Goal: Information Seeking & Learning: Learn about a topic

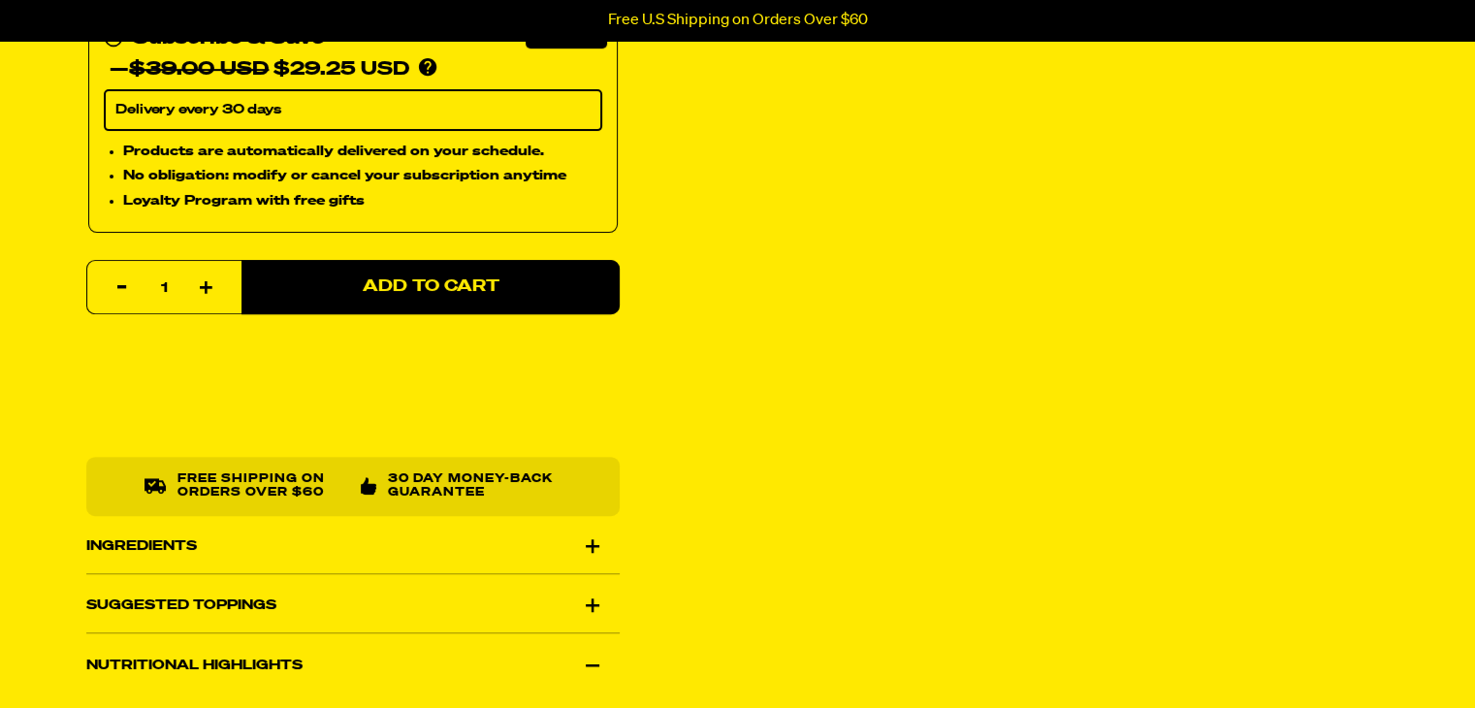
scroll to position [873, 0]
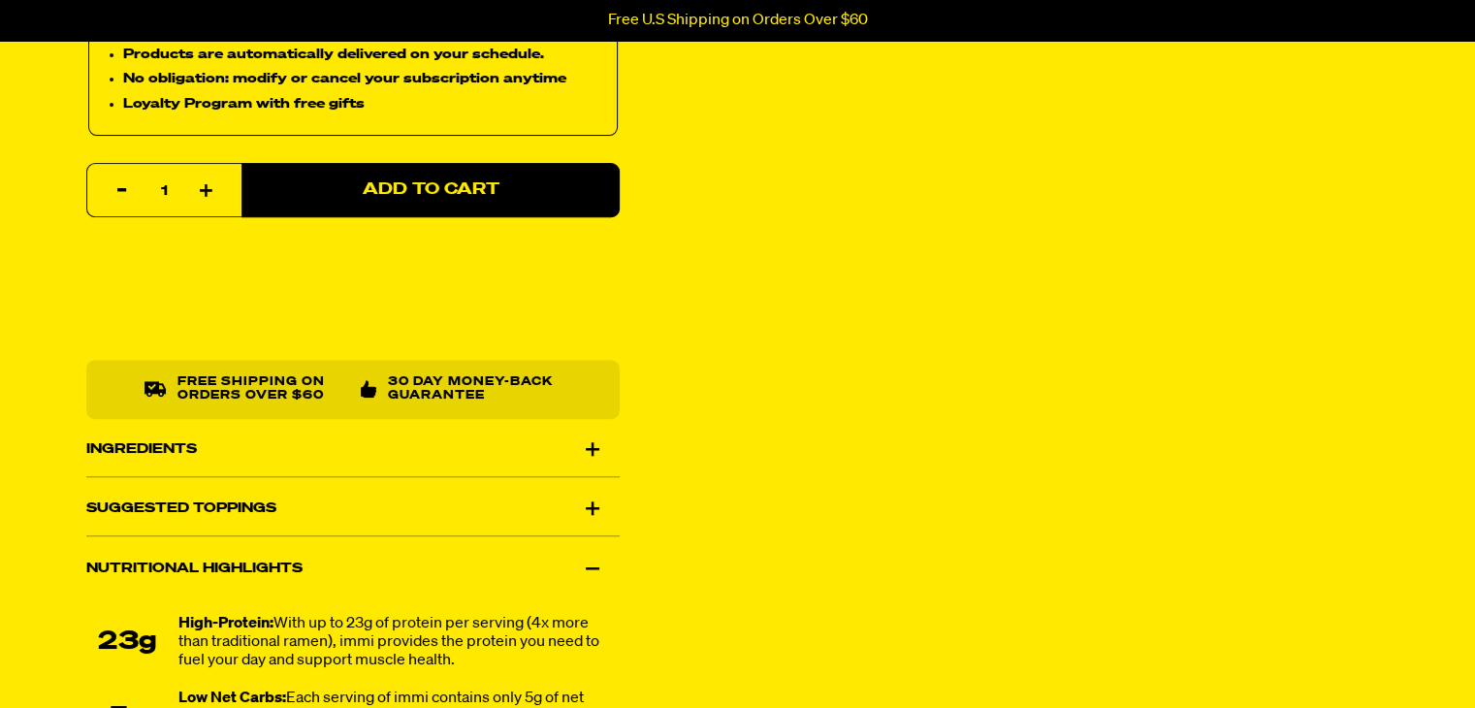
click at [585, 443] on div "Ingredients" at bounding box center [352, 449] width 533 height 54
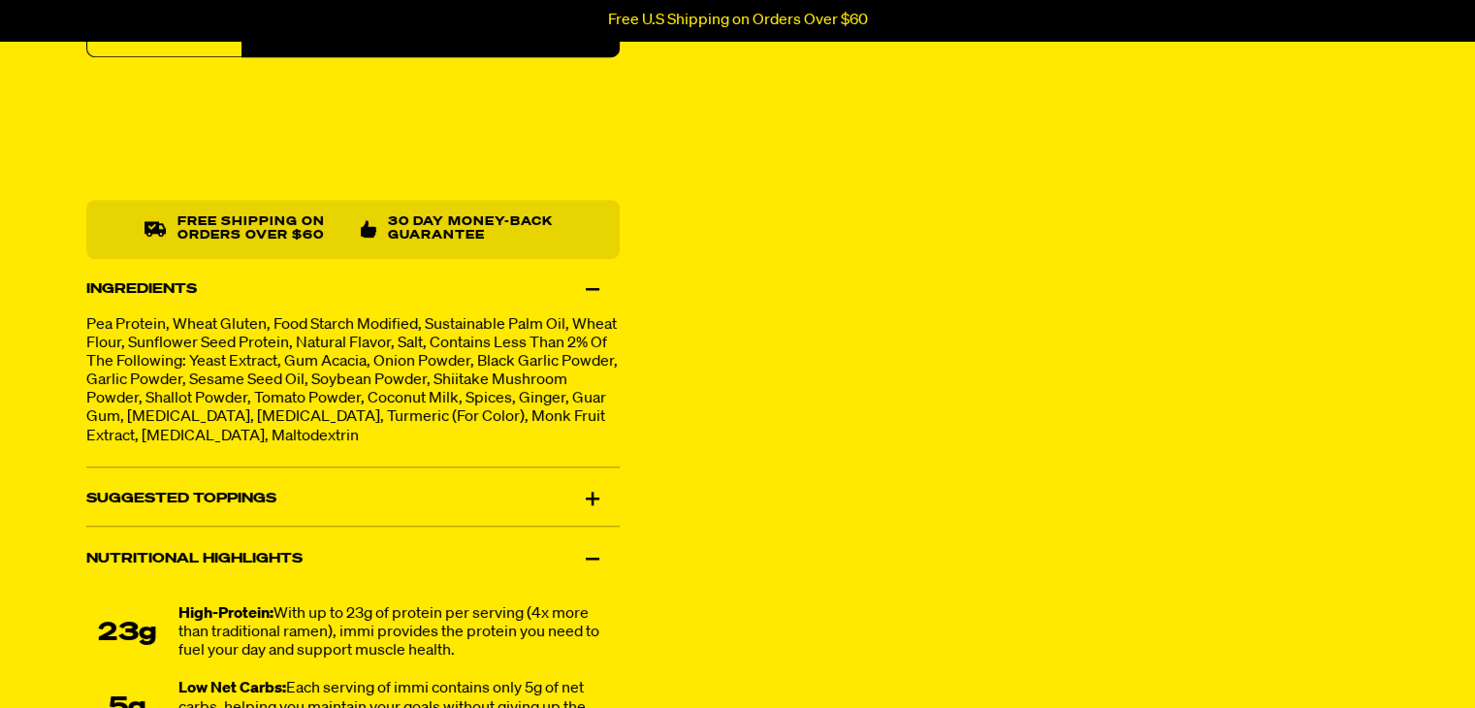
scroll to position [1067, 0]
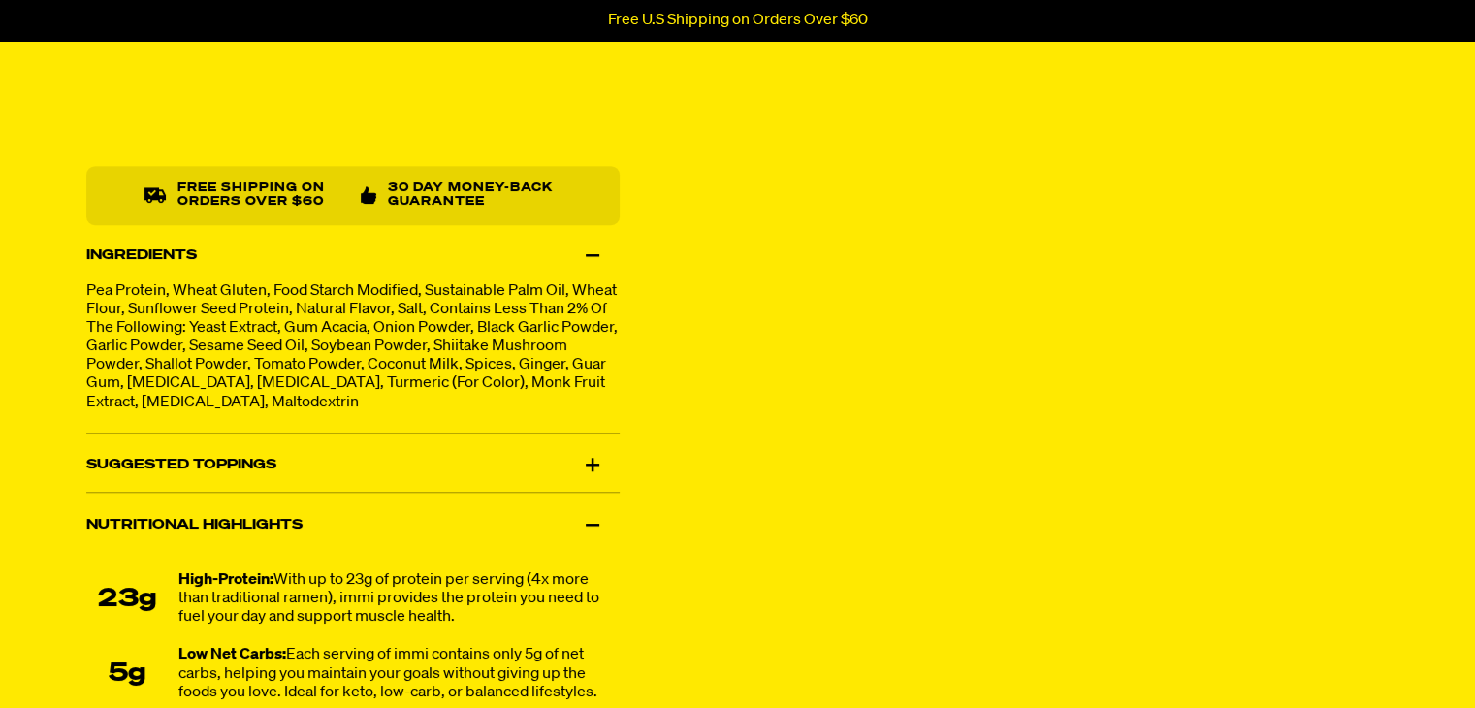
click at [597, 465] on div "Suggested Toppings" at bounding box center [352, 465] width 533 height 54
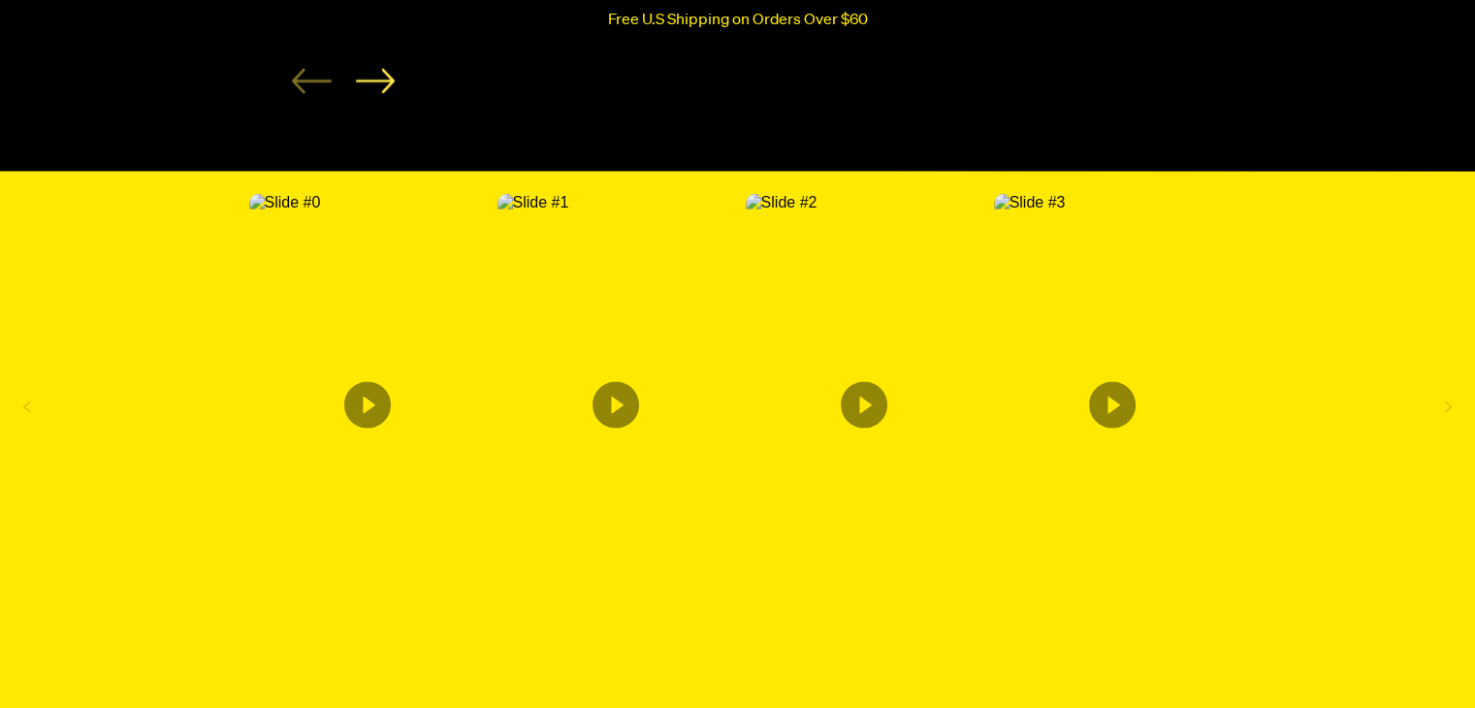
scroll to position [3677, 0]
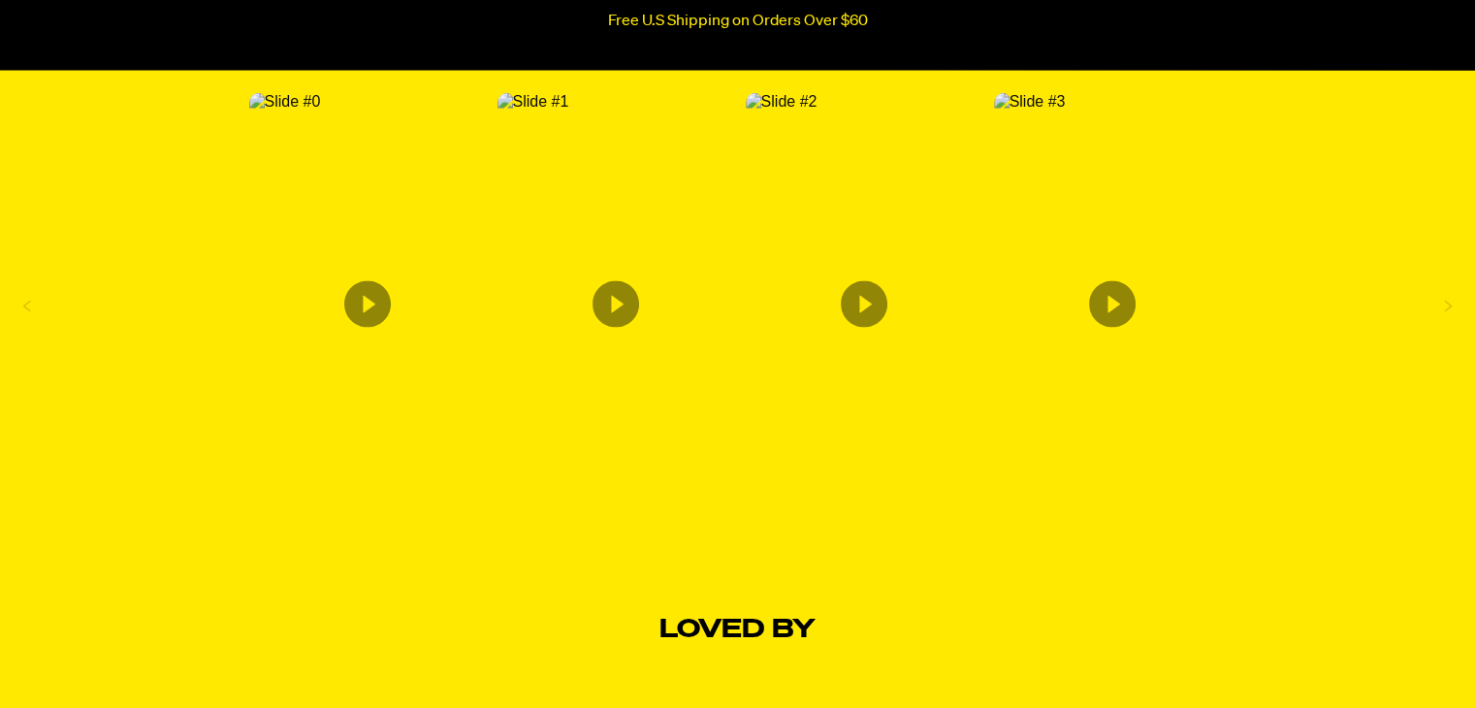
click at [321, 110] on img "Content from Archive App" at bounding box center [285, 100] width 72 height 17
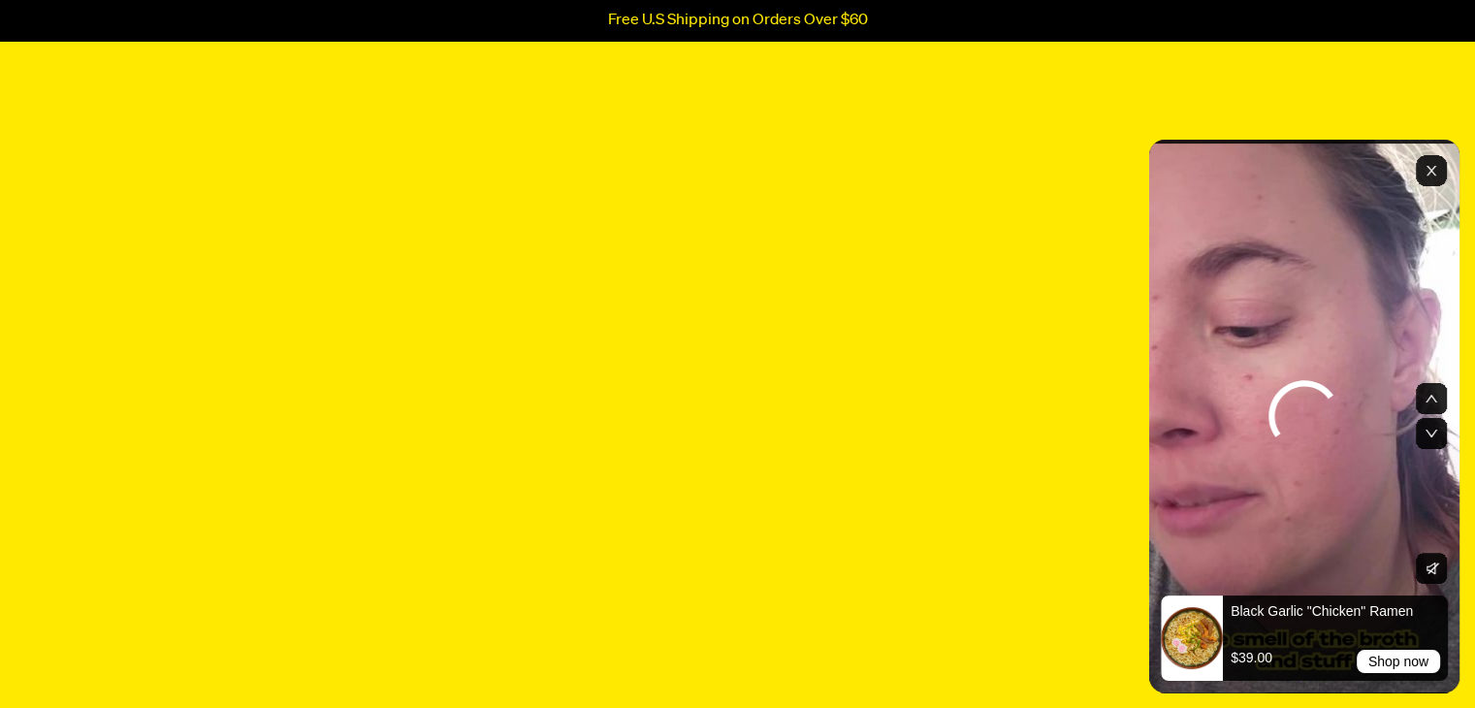
scroll to position [6393, 0]
click at [1439, 169] on rect "Exit" at bounding box center [1431, 170] width 31 height 31
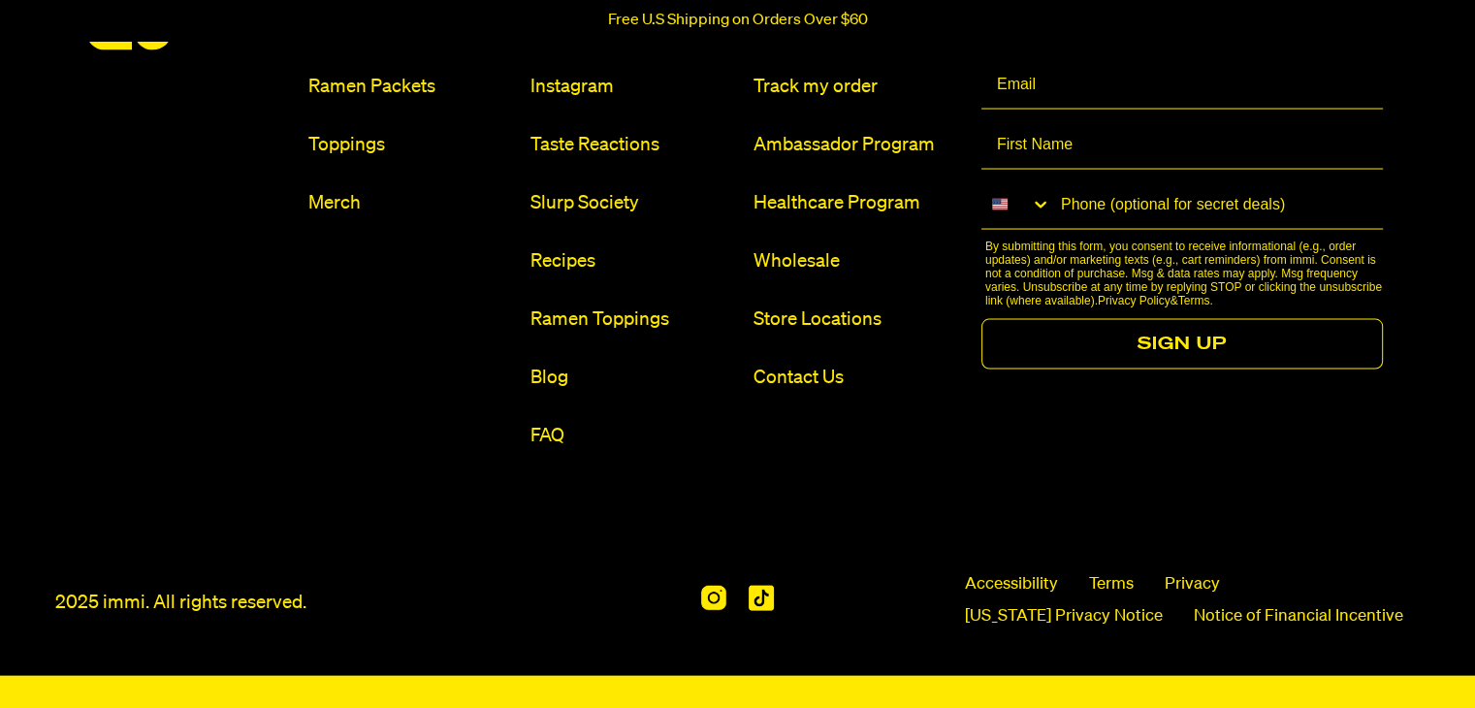
scroll to position [11190, 0]
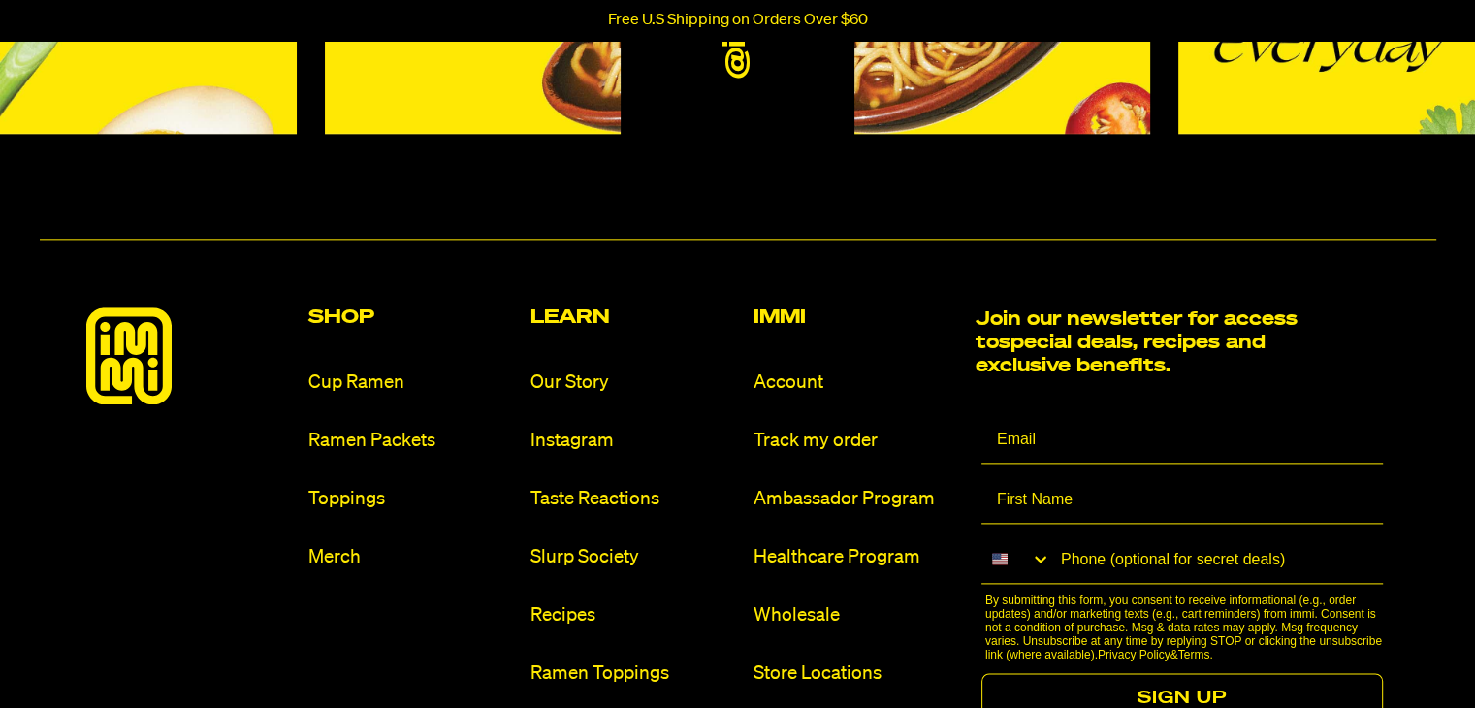
scroll to position [10039, 0]
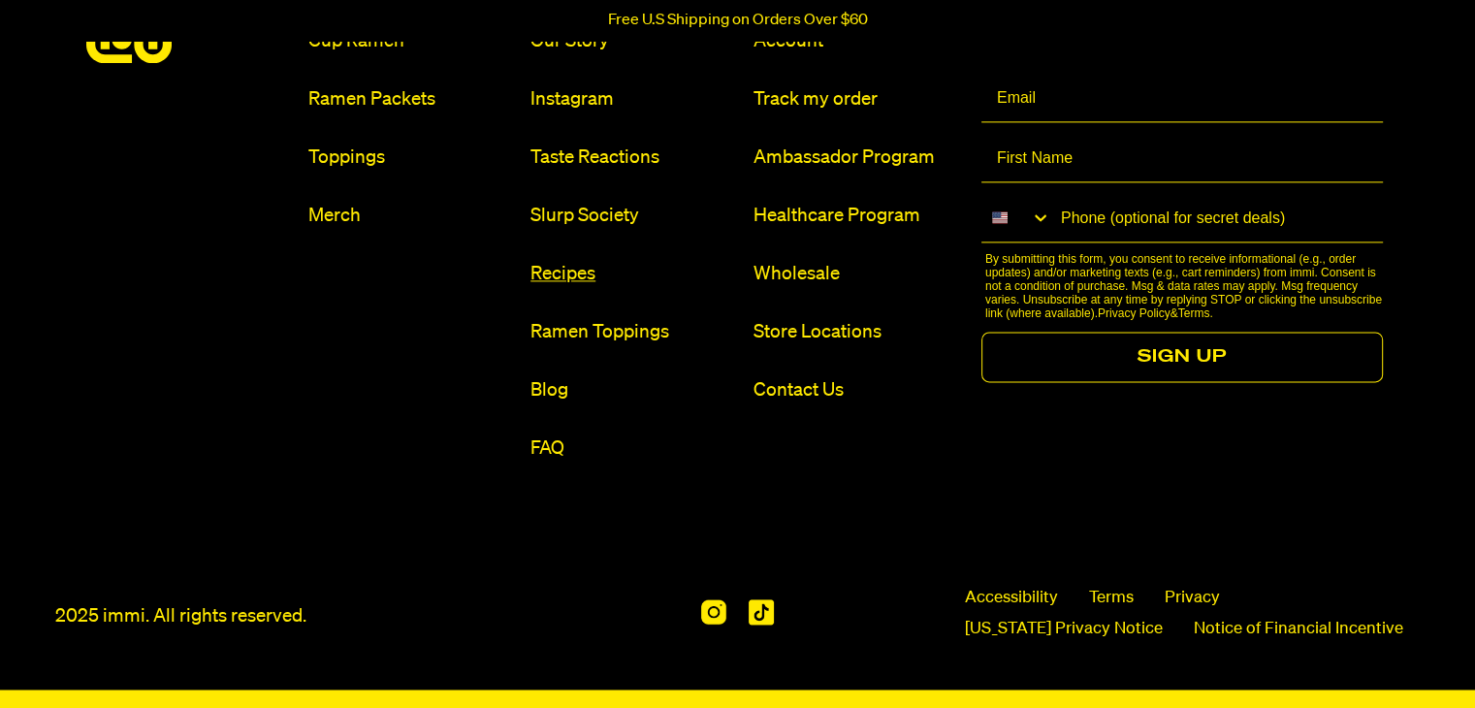
click at [563, 261] on link "Recipes" at bounding box center [633, 274] width 207 height 26
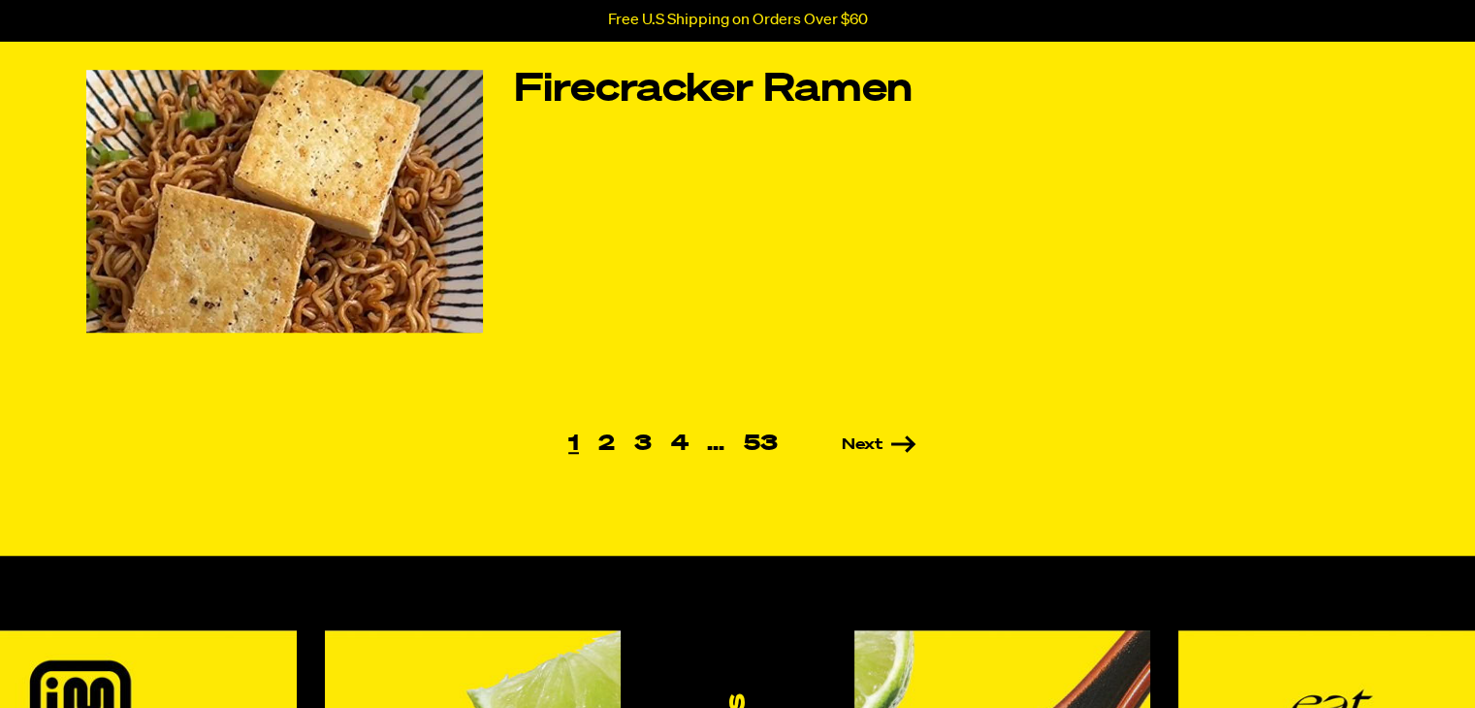
scroll to position [1455, 0]
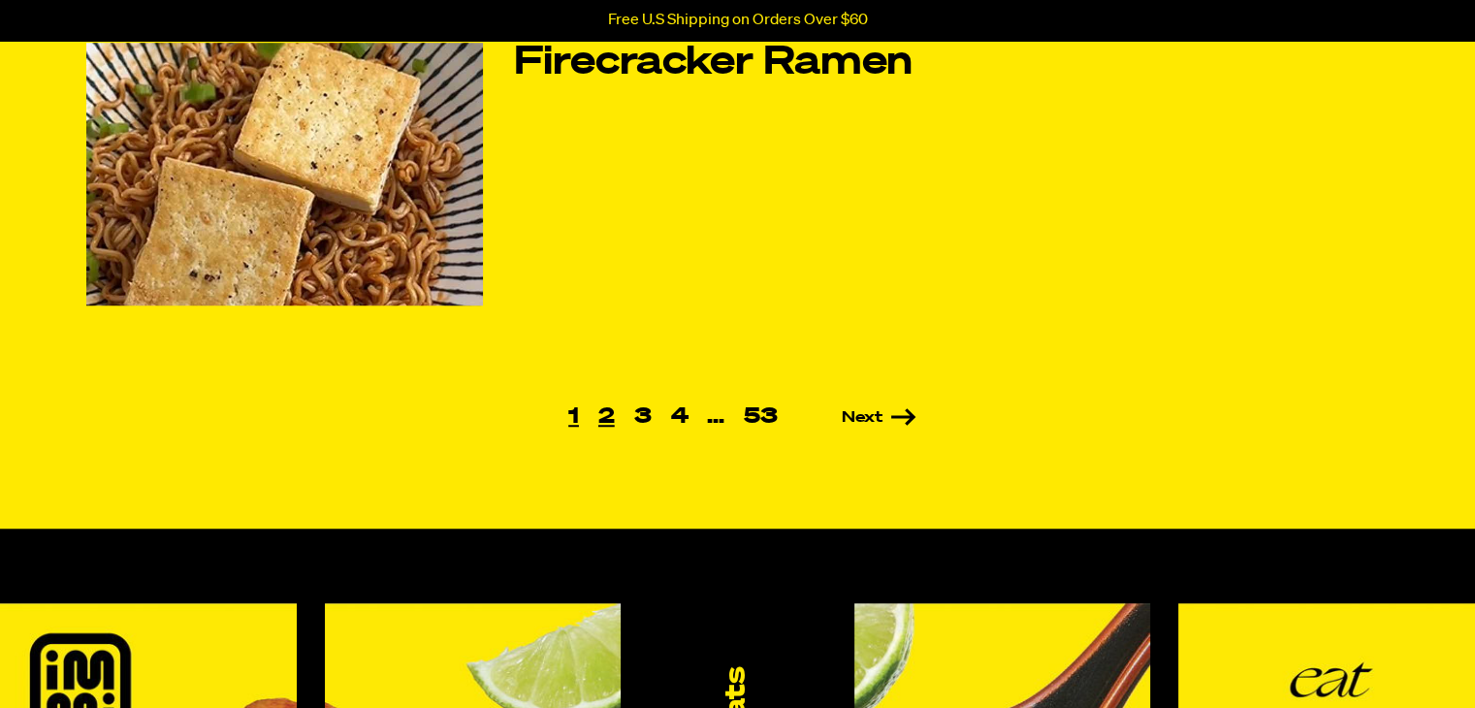
click at [609, 417] on link "2" at bounding box center [607, 416] width 36 height 21
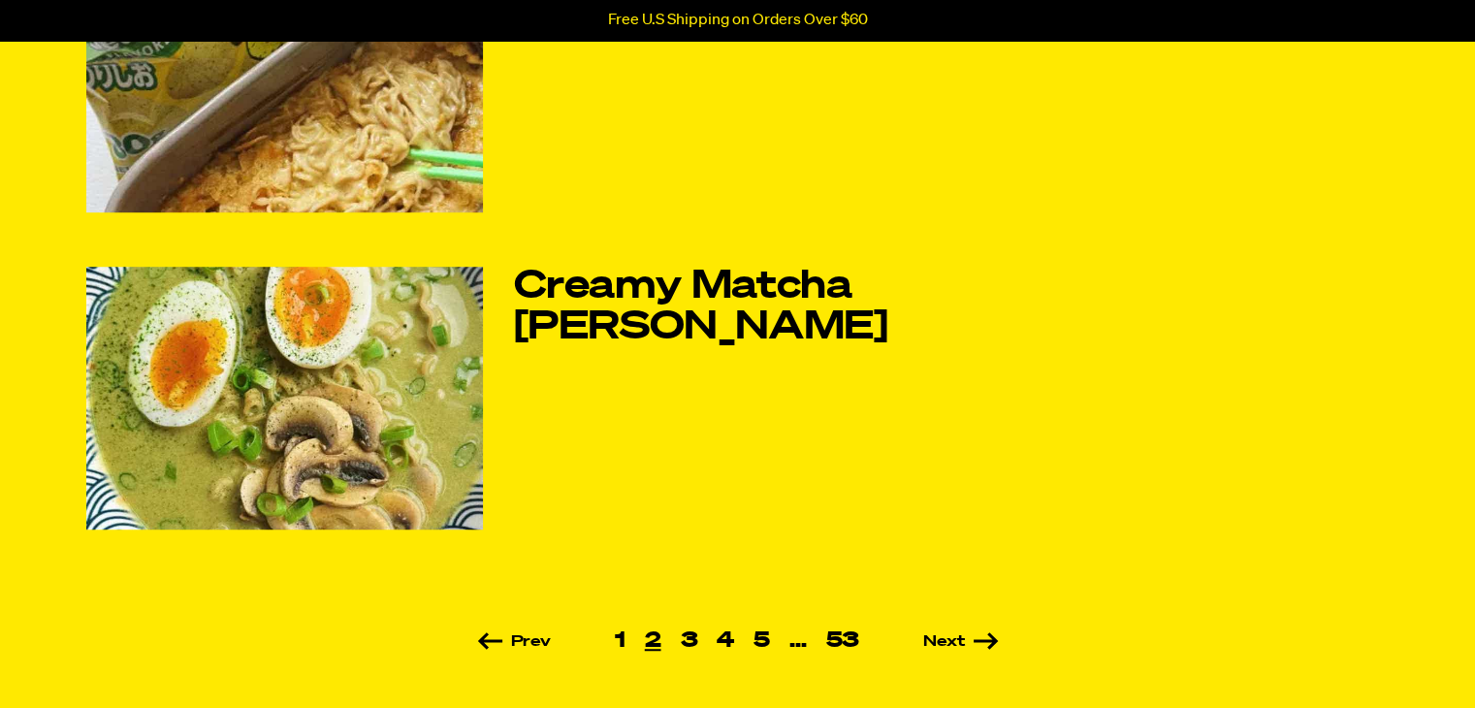
scroll to position [1261, 0]
